Goal: Find specific page/section: Find specific page/section

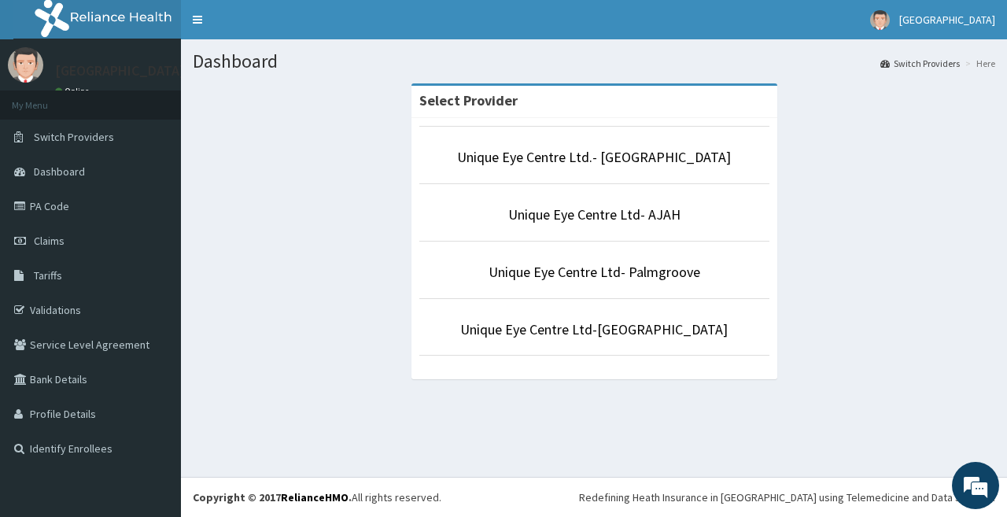
click at [894, 172] on div "Select Provider Unique Eye Centre Ltd.- Victoria island Unique Eye Centre Ltd- …" at bounding box center [594, 239] width 802 height 312
click at [661, 217] on link "Unique Eye Centre Ltd- AJAH" at bounding box center [594, 214] width 172 height 18
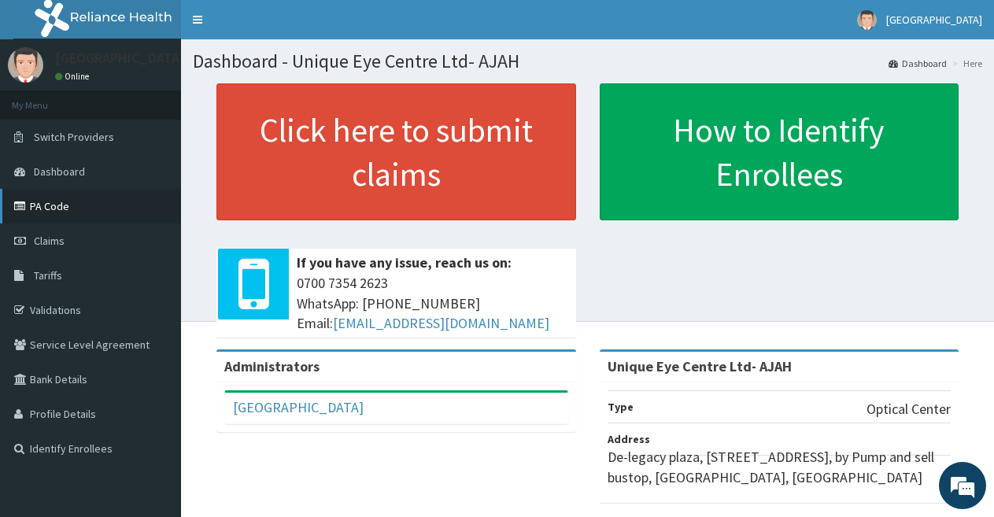
click at [58, 206] on link "PA Code" at bounding box center [90, 206] width 181 height 35
click at [50, 205] on link "PA Code" at bounding box center [90, 206] width 181 height 35
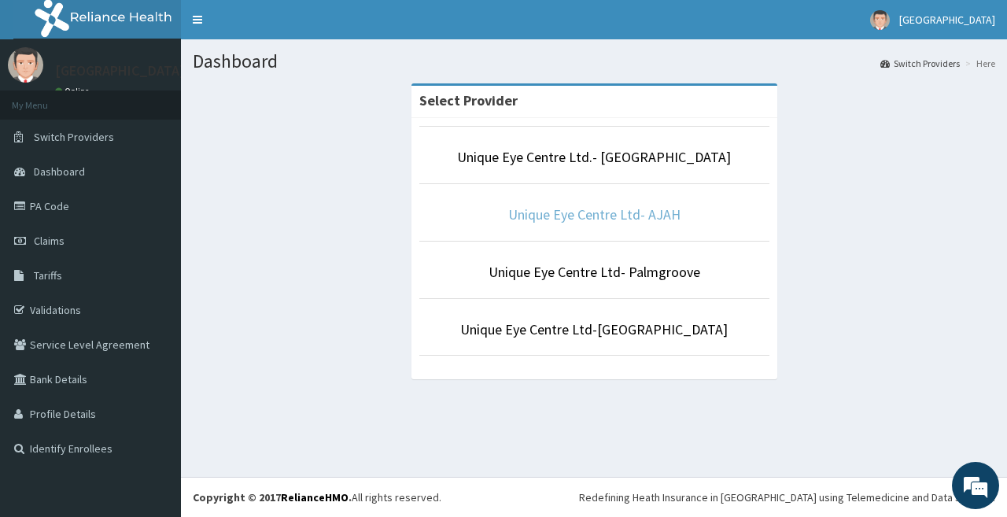
click at [642, 219] on link "Unique Eye Centre Ltd- AJAH" at bounding box center [594, 214] width 172 height 18
